Goal: Find specific page/section: Find specific page/section

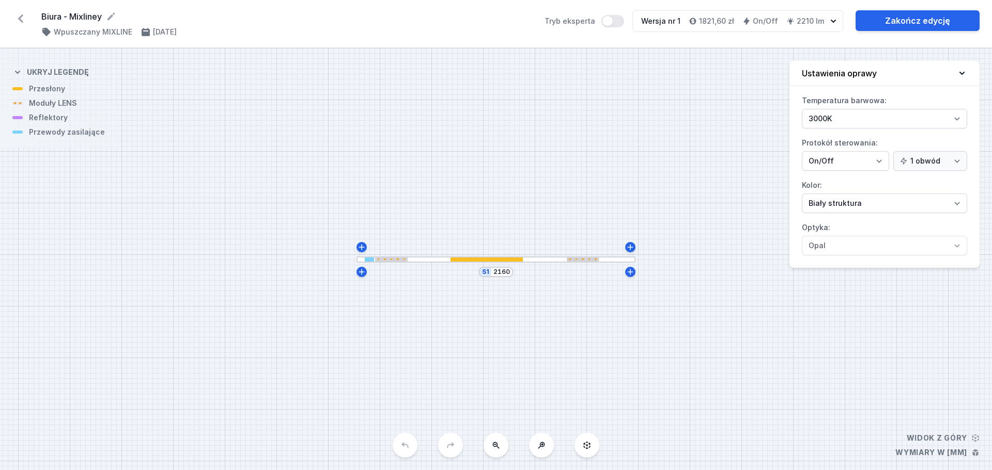
select select "3000"
click at [23, 22] on icon at bounding box center [20, 18] width 17 height 17
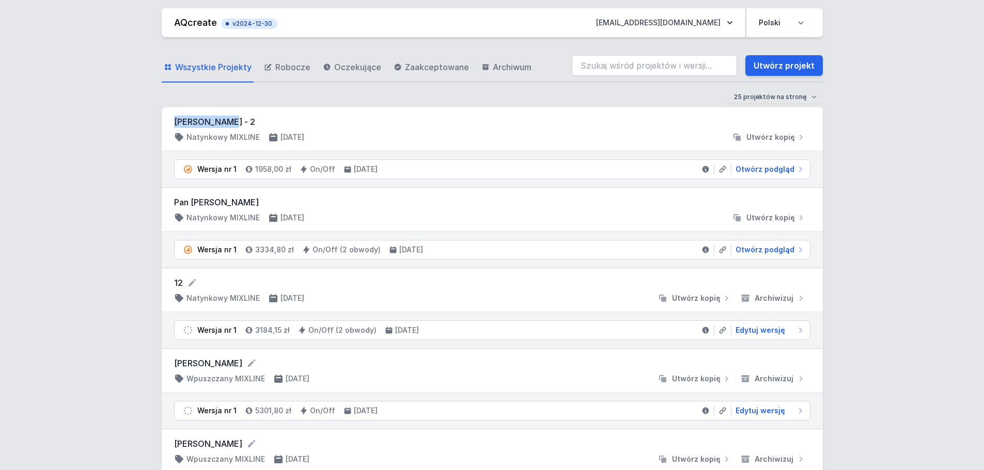
drag, startPoint x: 173, startPoint y: 120, endPoint x: 226, endPoint y: 113, distance: 53.6
click at [226, 113] on div "[PERSON_NAME] - 2 Natynkowy MIXLINE [DATE] Utwórz kopię" at bounding box center [492, 129] width 661 height 44
click at [433, 174] on li "Wersja nr 1 1958,00 zł On/Off [DATE] Otwórz podgląd" at bounding box center [492, 169] width 635 height 19
click at [767, 166] on span "Otwórz podgląd" at bounding box center [764, 169] width 59 height 10
